Goal: Task Accomplishment & Management: Manage account settings

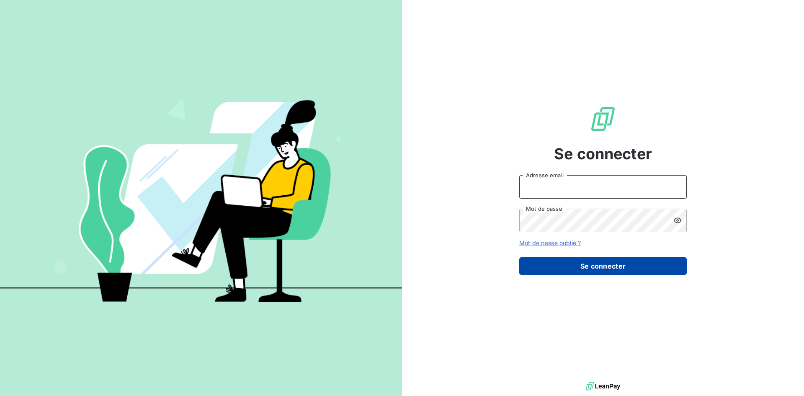
type input "[PERSON_NAME][EMAIL_ADDRESS][DOMAIN_NAME]"
click at [552, 269] on button "Se connecter" at bounding box center [603, 266] width 168 height 18
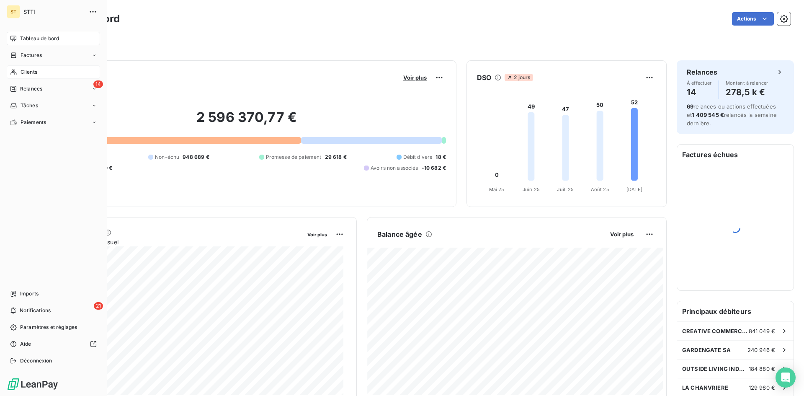
click at [16, 75] on icon at bounding box center [13, 72] width 7 height 7
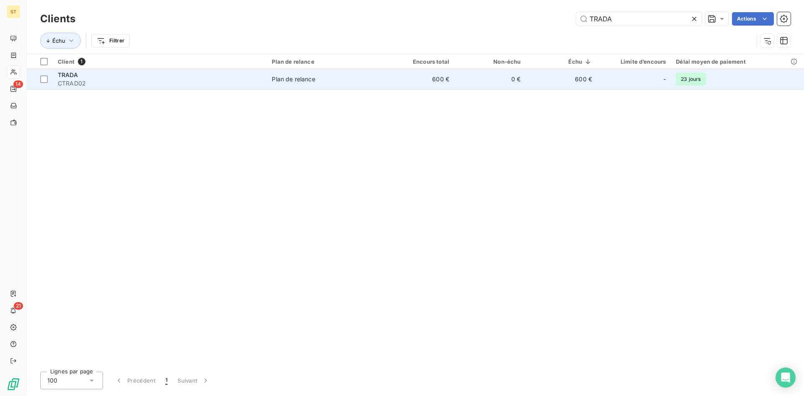
type input "TRADA"
click at [65, 83] on span "CTRAD02" at bounding box center [160, 83] width 204 height 8
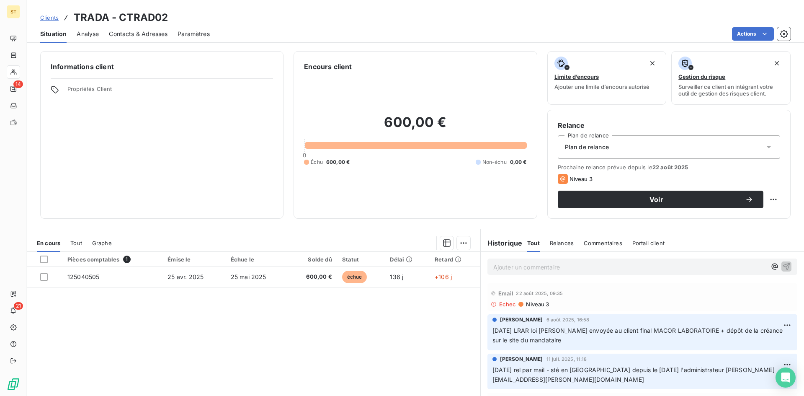
click at [765, 147] on icon at bounding box center [769, 147] width 8 height 8
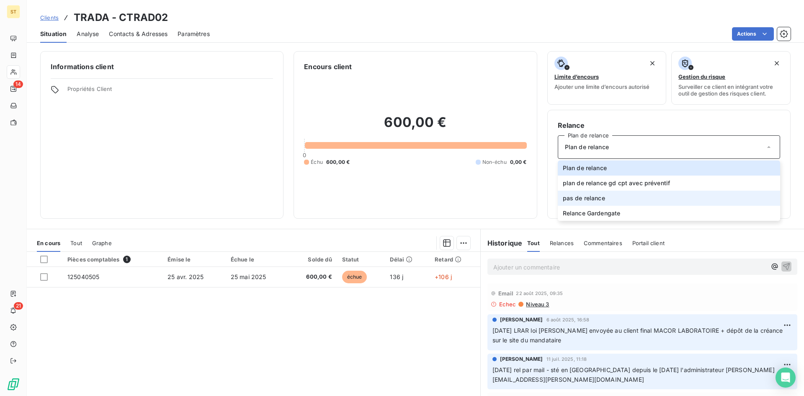
click at [563, 201] on span "pas de relance" at bounding box center [584, 198] width 42 height 8
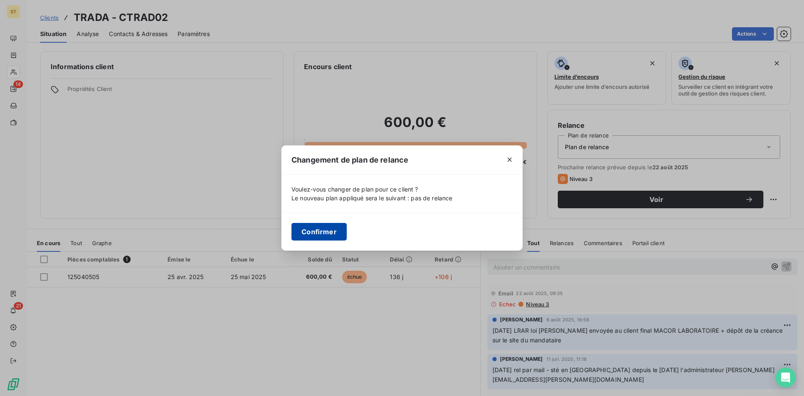
click at [307, 232] on button "Confirmer" at bounding box center [319, 232] width 55 height 18
